Goal: Transaction & Acquisition: Purchase product/service

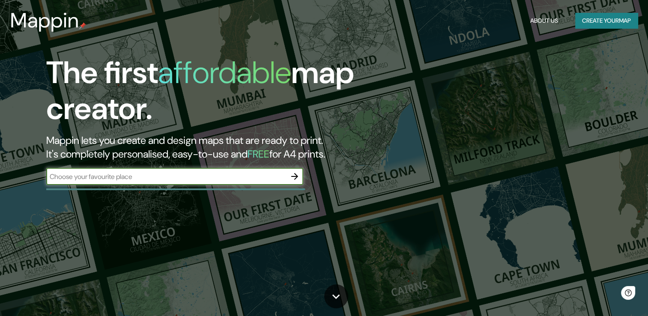
click at [110, 176] on input "text" at bounding box center [166, 177] width 240 height 10
type input "[GEOGRAPHIC_DATA]"
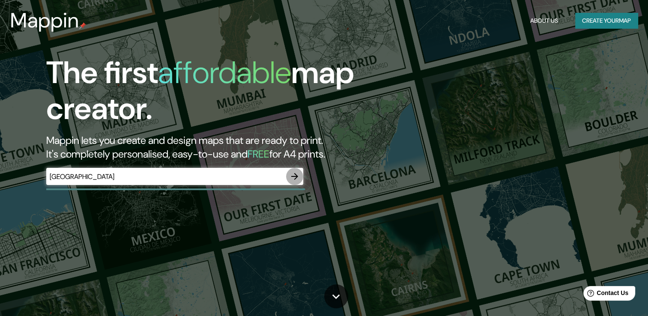
click at [298, 172] on icon "button" at bounding box center [295, 176] width 10 height 10
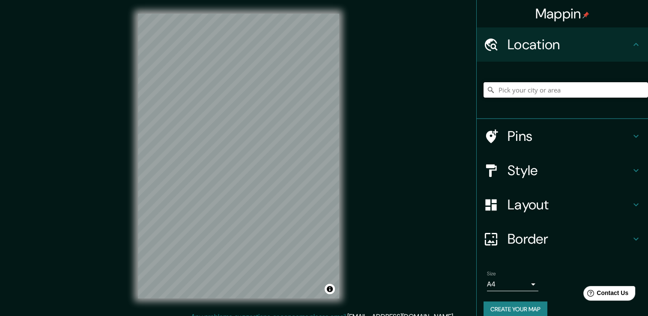
click at [525, 89] on input "Pick your city or area" at bounding box center [566, 89] width 165 height 15
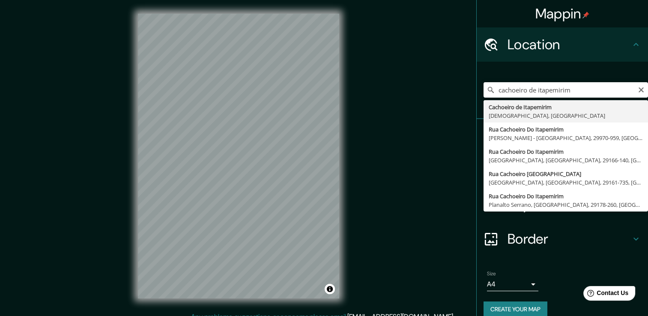
type input "Cachoeiro de Itapemirim, [GEOGRAPHIC_DATA], [GEOGRAPHIC_DATA]"
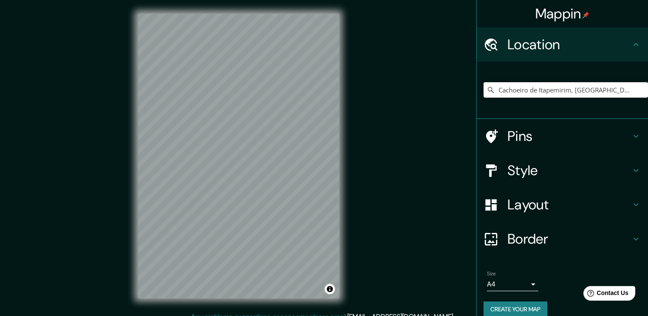
click at [549, 170] on h4 "Style" at bounding box center [569, 170] width 123 height 17
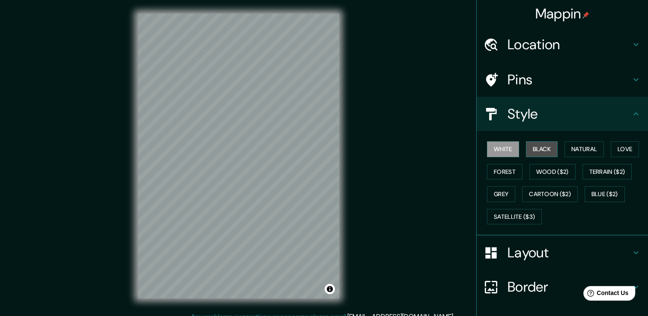
click at [538, 143] on button "Black" at bounding box center [542, 149] width 32 height 16
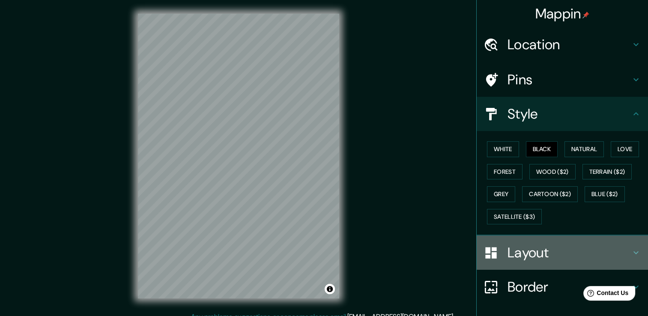
click at [514, 257] on h4 "Layout" at bounding box center [569, 252] width 123 height 17
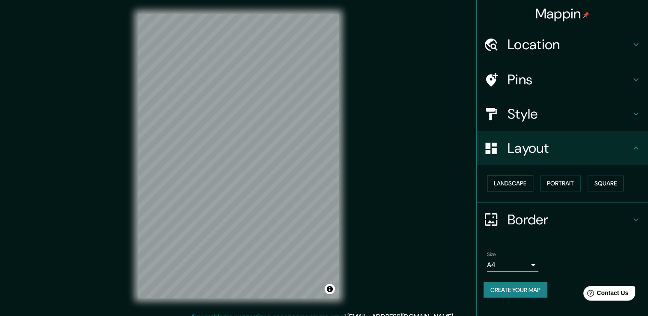
click at [516, 184] on button "Landscape" at bounding box center [510, 184] width 46 height 16
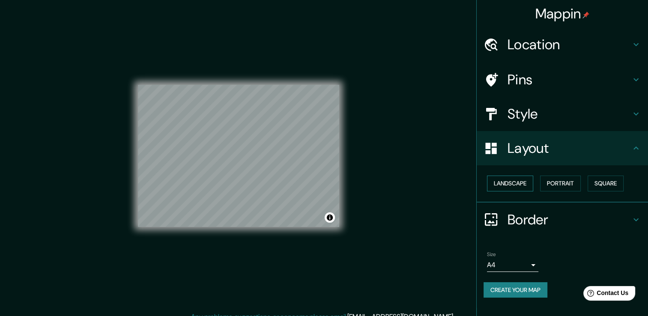
click at [516, 184] on button "Landscape" at bounding box center [510, 184] width 46 height 16
click at [557, 180] on button "Portrait" at bounding box center [560, 184] width 41 height 16
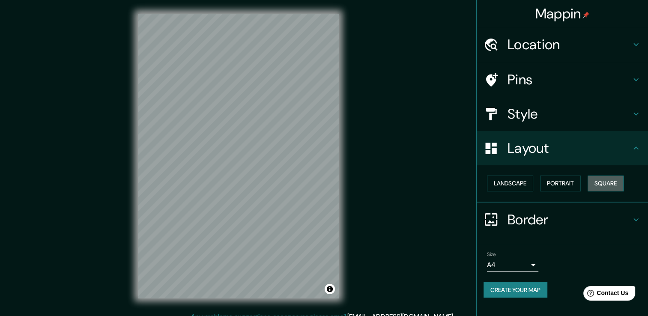
click at [598, 182] on button "Square" at bounding box center [606, 184] width 36 height 16
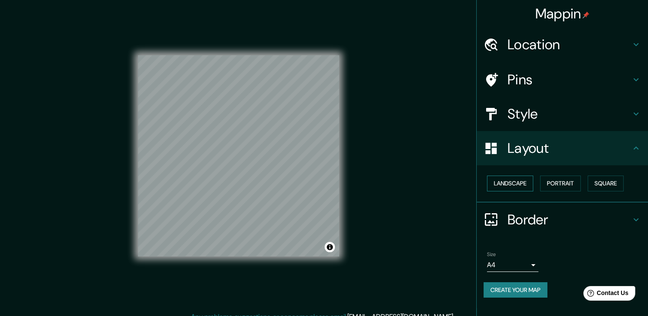
click at [526, 183] on button "Landscape" at bounding box center [510, 184] width 46 height 16
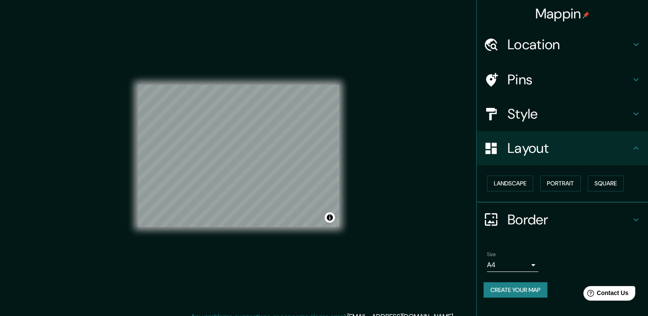
click at [523, 218] on h4 "Border" at bounding box center [569, 219] width 123 height 17
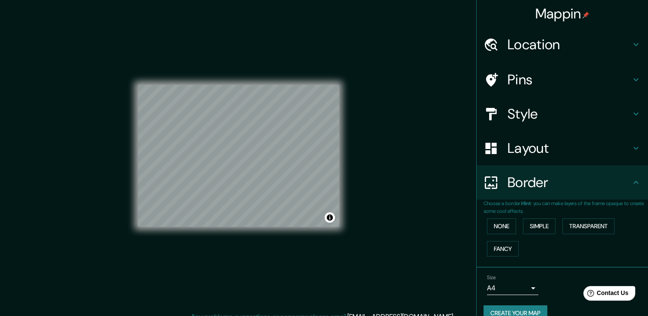
click at [523, 193] on div "Border" at bounding box center [562, 182] width 171 height 34
click at [553, 48] on h4 "Location" at bounding box center [569, 44] width 123 height 17
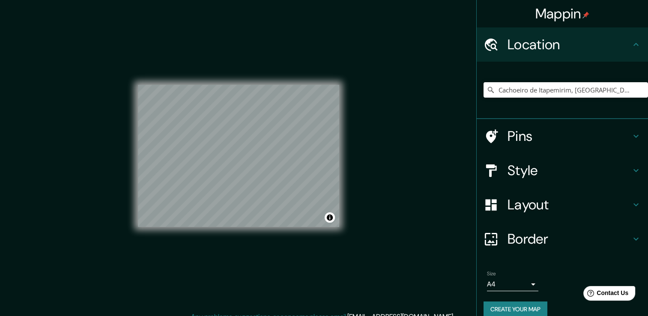
click at [553, 48] on h4 "Location" at bounding box center [569, 44] width 123 height 17
click at [515, 141] on h4 "Pins" at bounding box center [569, 136] width 123 height 17
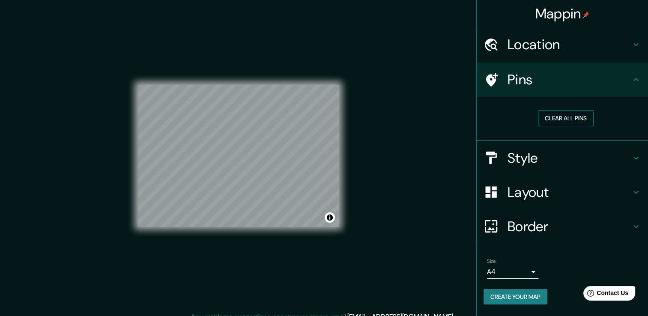
click at [556, 119] on button "Clear all pins" at bounding box center [566, 119] width 56 height 16
click at [516, 158] on h4 "Style" at bounding box center [569, 158] width 123 height 17
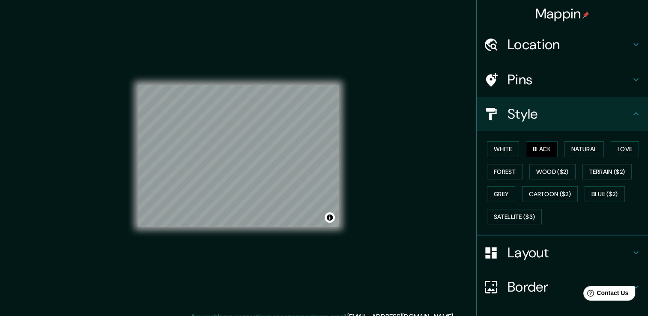
click at [543, 253] on h4 "Layout" at bounding box center [569, 252] width 123 height 17
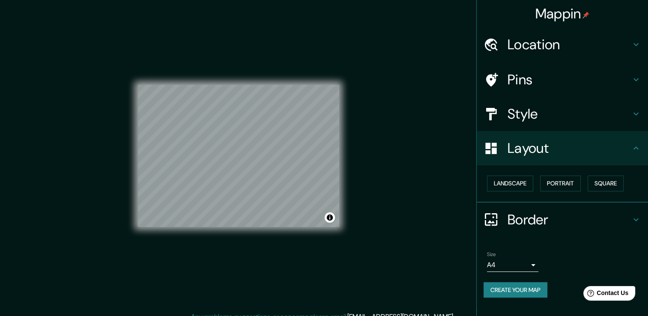
click at [530, 121] on h4 "Style" at bounding box center [569, 113] width 123 height 17
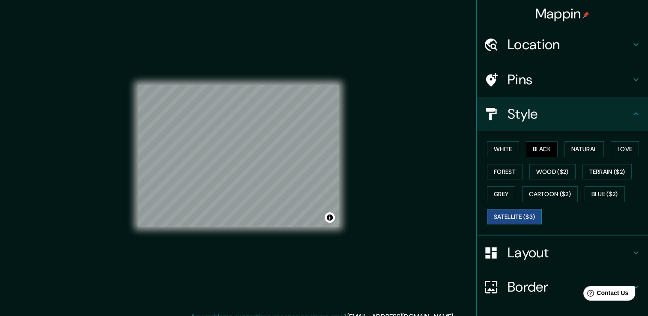
click at [518, 216] on button "Satellite ($3)" at bounding box center [514, 217] width 55 height 16
click at [503, 147] on button "White" at bounding box center [503, 149] width 32 height 16
click at [535, 147] on button "Black" at bounding box center [542, 149] width 32 height 16
click at [578, 143] on button "Natural" at bounding box center [584, 149] width 39 height 16
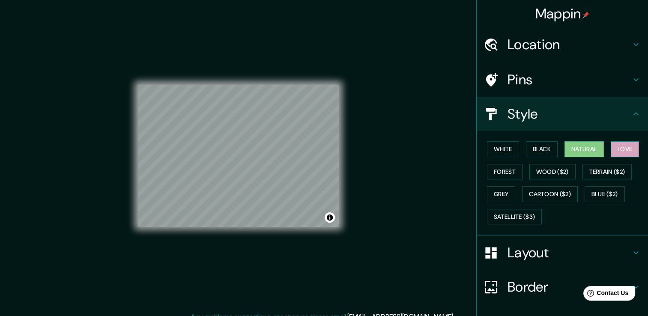
click at [611, 147] on button "Love" at bounding box center [625, 149] width 28 height 16
click at [501, 174] on button "Forest" at bounding box center [505, 172] width 36 height 16
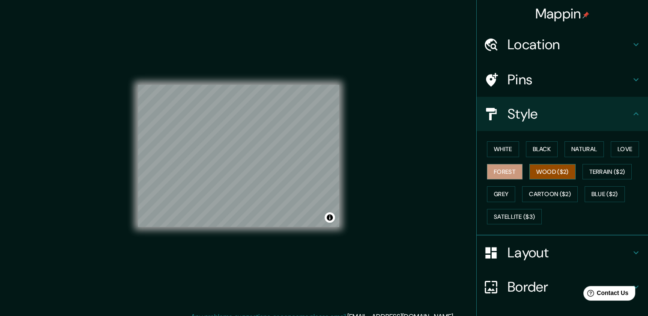
click at [549, 168] on button "Wood ($2)" at bounding box center [553, 172] width 46 height 16
click at [612, 174] on button "Terrain ($2)" at bounding box center [608, 172] width 50 height 16
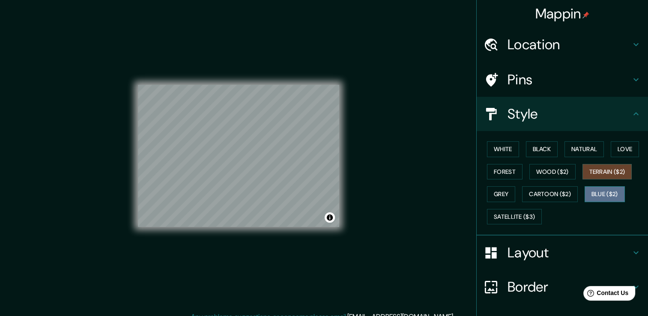
click at [602, 196] on button "Blue ($2)" at bounding box center [605, 194] width 40 height 16
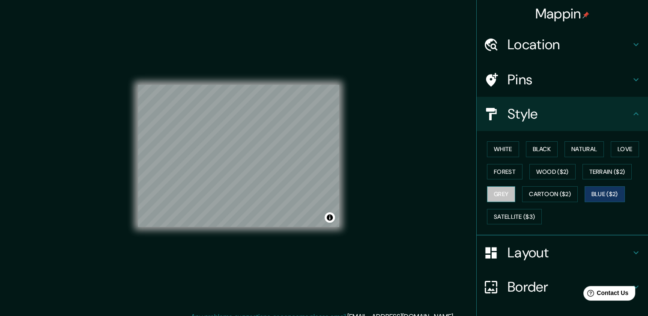
click at [494, 189] on button "Grey" at bounding box center [501, 194] width 28 height 16
click at [535, 150] on button "Black" at bounding box center [542, 149] width 32 height 16
click at [526, 246] on h4 "Layout" at bounding box center [569, 252] width 123 height 17
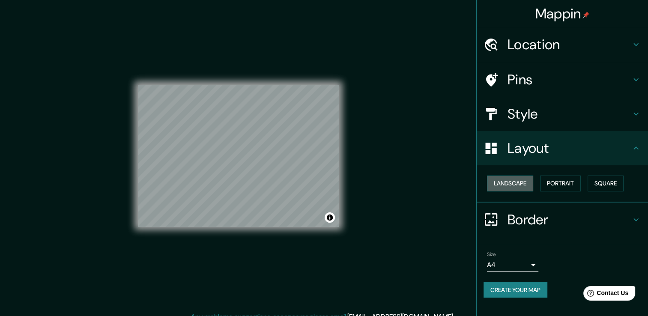
click at [509, 177] on button "Landscape" at bounding box center [510, 184] width 46 height 16
click at [505, 185] on button "Landscape" at bounding box center [510, 184] width 46 height 16
click at [574, 150] on h4 "Layout" at bounding box center [569, 148] width 123 height 17
click at [525, 262] on body "Mappin Location [GEOGRAPHIC_DATA], [GEOGRAPHIC_DATA], [GEOGRAPHIC_DATA] Pins St…" at bounding box center [324, 158] width 648 height 316
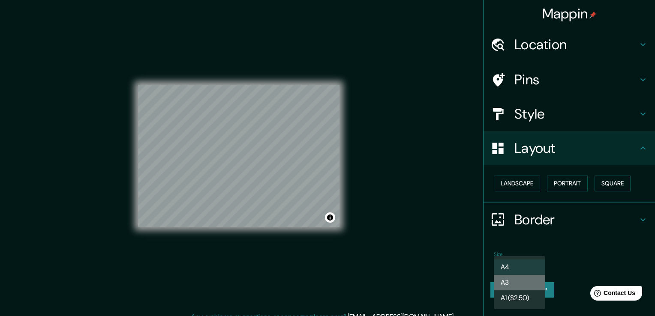
click at [520, 283] on li "A3" at bounding box center [519, 282] width 51 height 15
type input "a4"
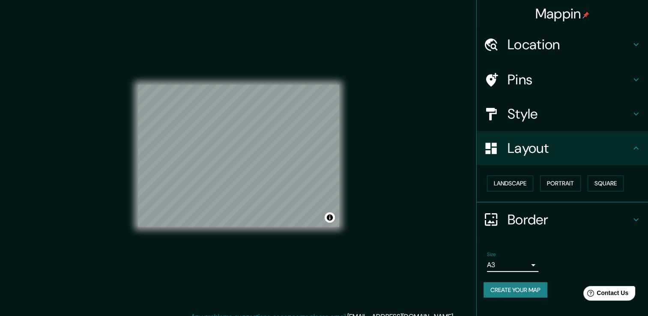
click at [636, 215] on icon at bounding box center [636, 220] width 10 height 10
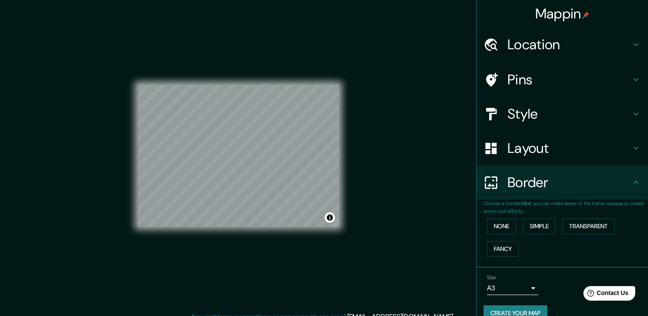
click at [548, 254] on div "None Simple Transparent Fancy" at bounding box center [566, 237] width 165 height 45
click at [341, 195] on div "© Mapbox © OpenStreetMap Improve this map" at bounding box center [238, 156] width 229 height 312
click at [407, 126] on div "Mappin Location [GEOGRAPHIC_DATA], [GEOGRAPHIC_DATA], [GEOGRAPHIC_DATA] Pins St…" at bounding box center [324, 163] width 648 height 326
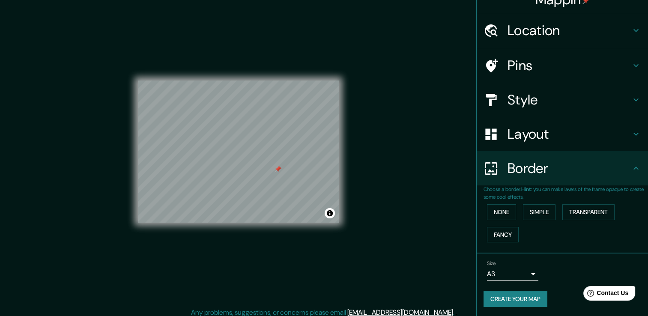
scroll to position [9, 0]
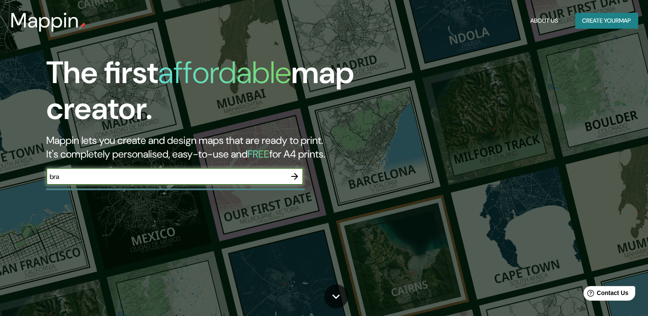
type input "[GEOGRAPHIC_DATA]"
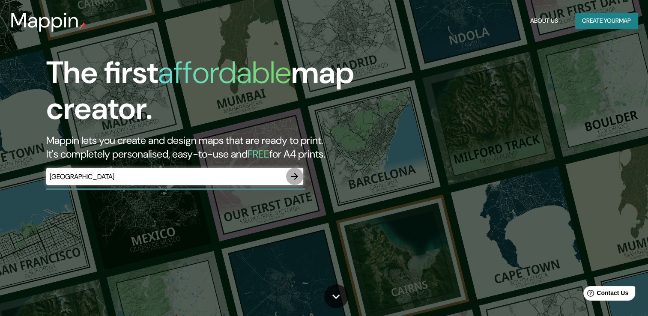
click at [294, 178] on icon "button" at bounding box center [295, 176] width 10 height 10
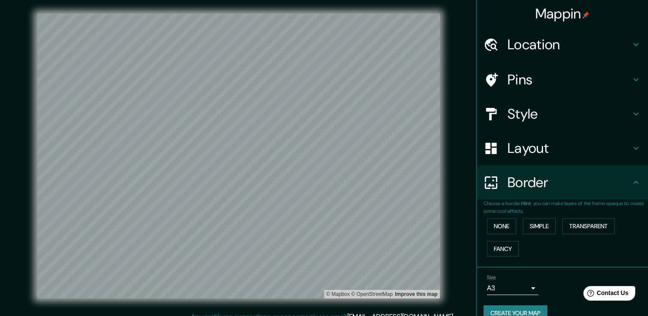
click at [535, 52] on h4 "Location" at bounding box center [569, 44] width 123 height 17
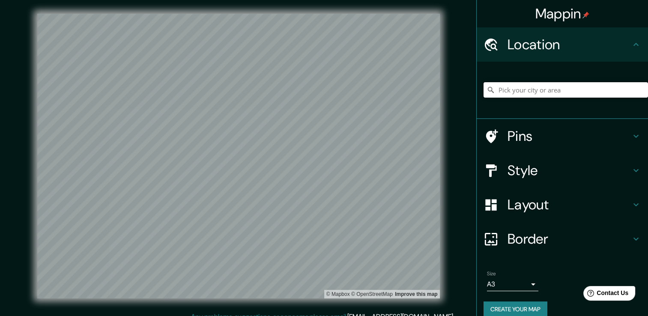
click at [527, 87] on input "Pick your city or area" at bounding box center [566, 89] width 165 height 15
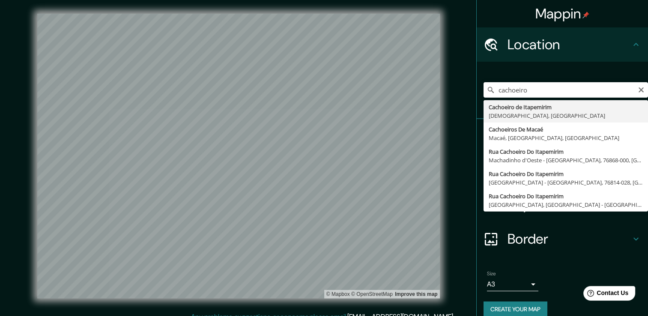
type input "Cachoeiro de Itapemirim, [GEOGRAPHIC_DATA], [GEOGRAPHIC_DATA]"
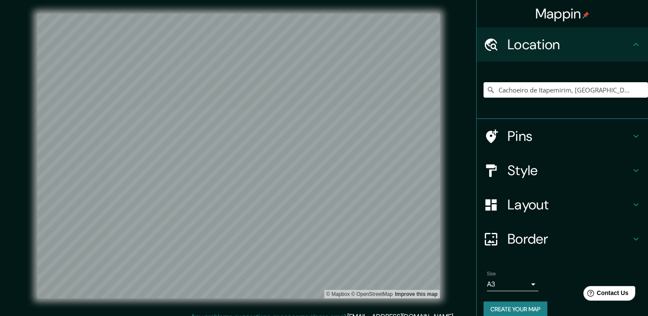
click at [531, 175] on h4 "Style" at bounding box center [569, 170] width 123 height 17
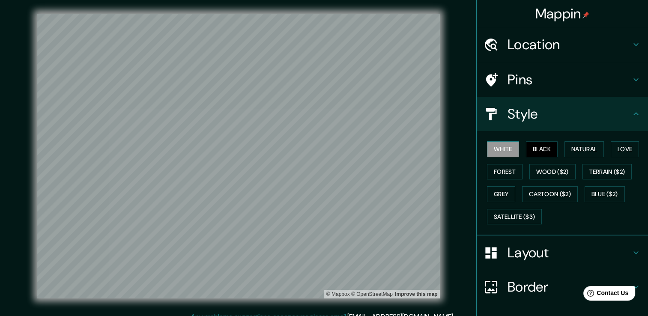
click at [507, 150] on button "White" at bounding box center [503, 149] width 32 height 16
click at [534, 143] on button "Black" at bounding box center [542, 149] width 32 height 16
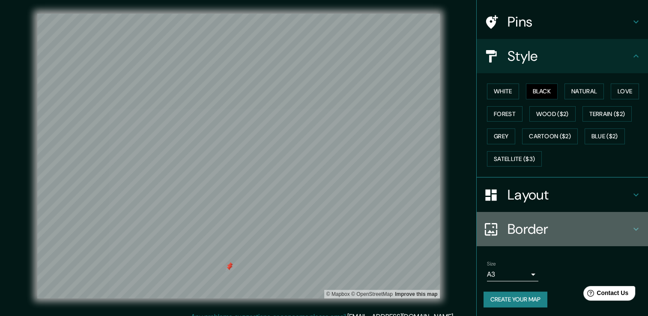
click at [537, 222] on h4 "Border" at bounding box center [569, 229] width 123 height 17
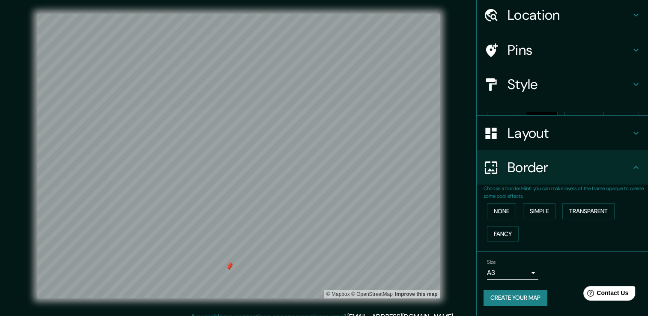
scroll to position [14, 0]
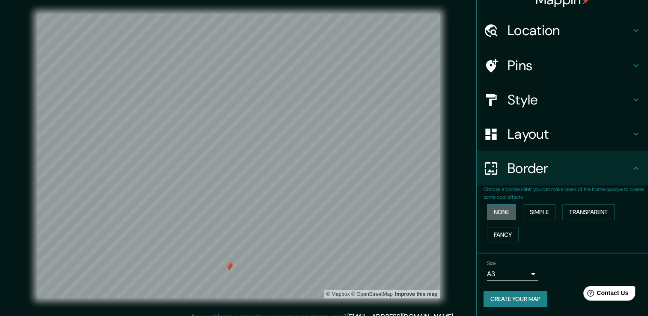
click at [506, 212] on button "None" at bounding box center [501, 212] width 29 height 16
click at [527, 210] on button "Simple" at bounding box center [539, 212] width 33 height 16
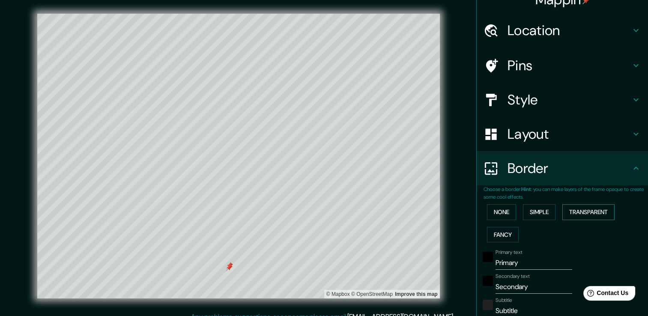
click at [578, 214] on button "Transparent" at bounding box center [589, 212] width 52 height 16
click at [492, 235] on button "Fancy" at bounding box center [503, 235] width 32 height 16
click at [493, 214] on button "None" at bounding box center [501, 212] width 29 height 16
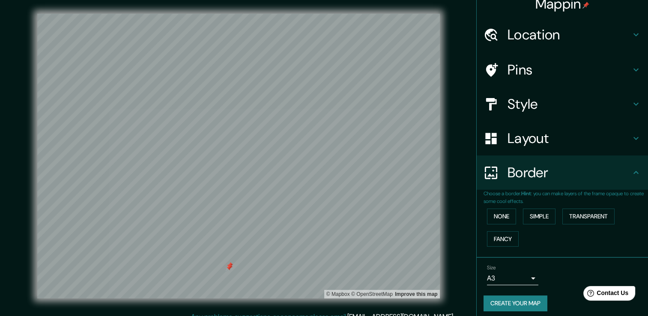
scroll to position [0, 0]
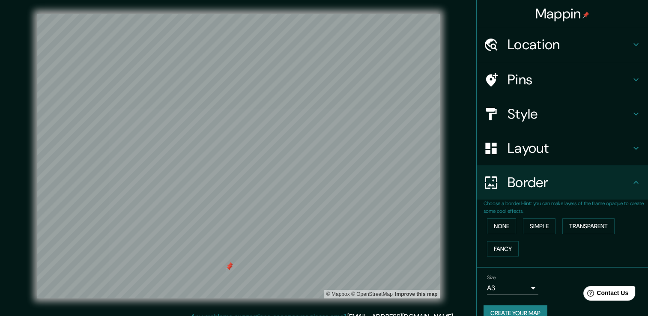
click at [516, 152] on h4 "Layout" at bounding box center [569, 148] width 123 height 17
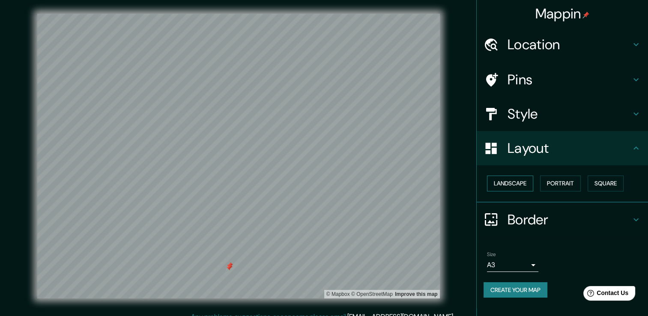
click at [510, 183] on button "Landscape" at bounding box center [510, 184] width 46 height 16
click at [561, 178] on button "Portrait" at bounding box center [560, 184] width 41 height 16
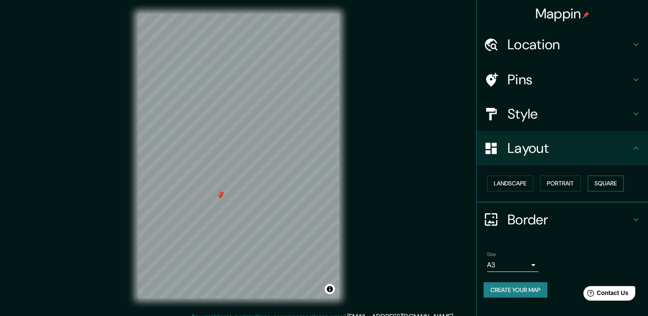
click at [613, 181] on button "Square" at bounding box center [606, 184] width 36 height 16
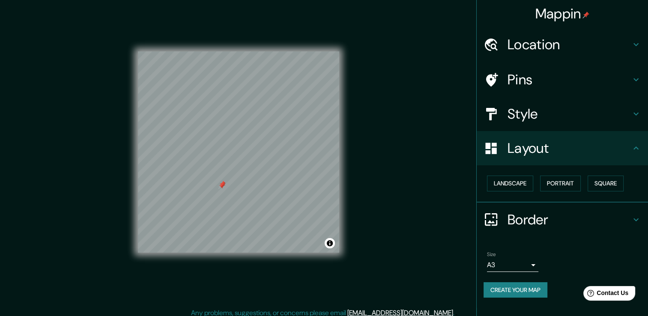
scroll to position [9, 0]
